Goal: Check status: Check status

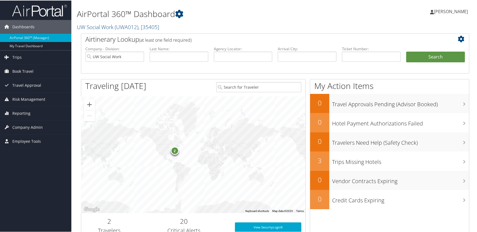
click at [346, 37] on icon at bounding box center [462, 38] width 9 height 7
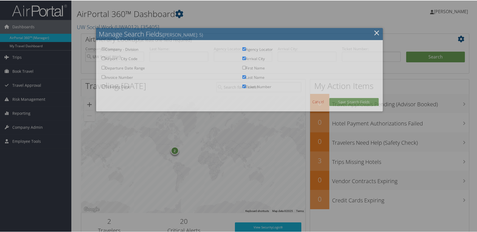
checkbox input "true"
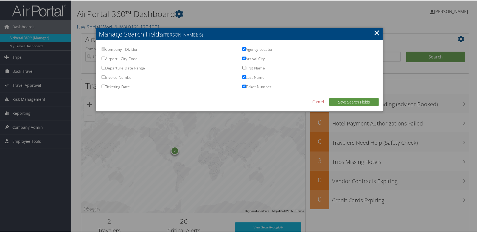
click at [346, 33] on link "×" at bounding box center [377, 32] width 6 height 11
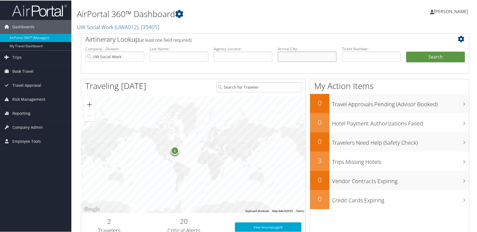
click at [288, 57] on input "text" at bounding box center [307, 56] width 59 height 10
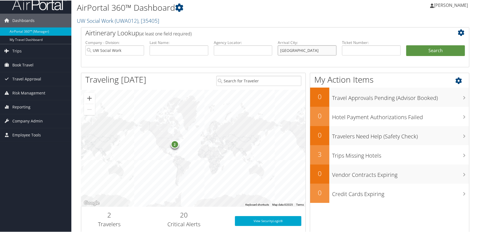
scroll to position [8, 0]
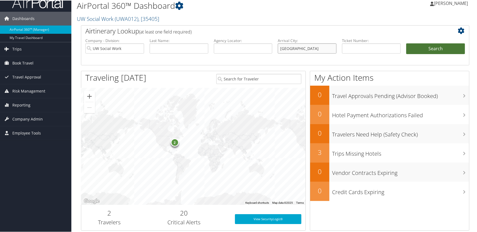
type input "Seattle"
drag, startPoint x: 428, startPoint y: 49, endPoint x: 422, endPoint y: 53, distance: 7.6
click at [346, 49] on button "Search" at bounding box center [435, 48] width 59 height 11
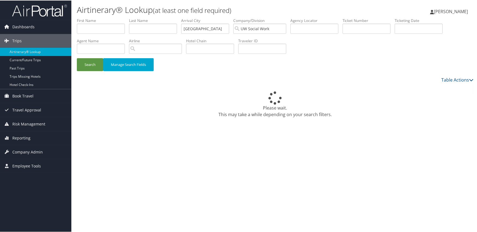
click at [195, 42] on label "Hotel Chain" at bounding box center [212, 40] width 52 height 5
drag, startPoint x: 193, startPoint y: 49, endPoint x: 190, endPoint y: 47, distance: 3.8
click at [193, 48] on input "text" at bounding box center [210, 48] width 48 height 10
type input "S"
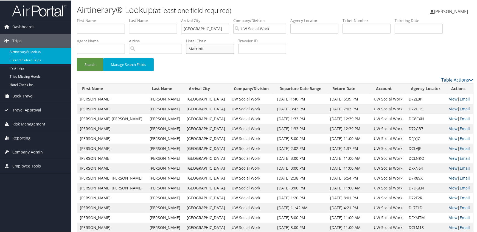
type input "Marriott"
click at [77, 58] on button "Search" at bounding box center [90, 64] width 26 height 13
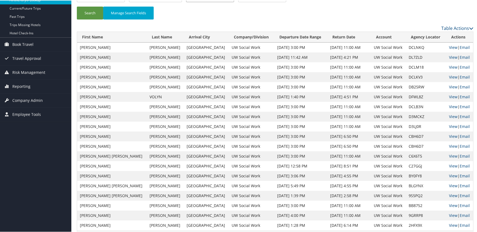
scroll to position [50, 0]
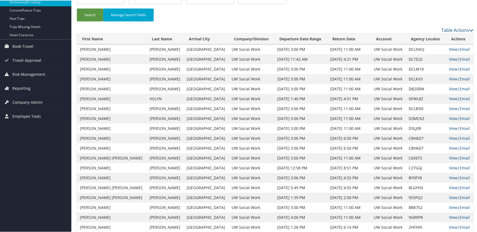
click at [449, 97] on link "View" at bounding box center [453, 98] width 9 height 5
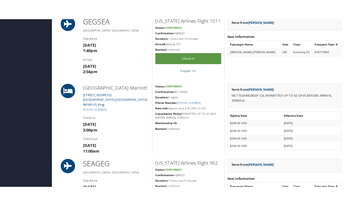
scroll to position [283, 0]
